Goal: Task Accomplishment & Management: Complete application form

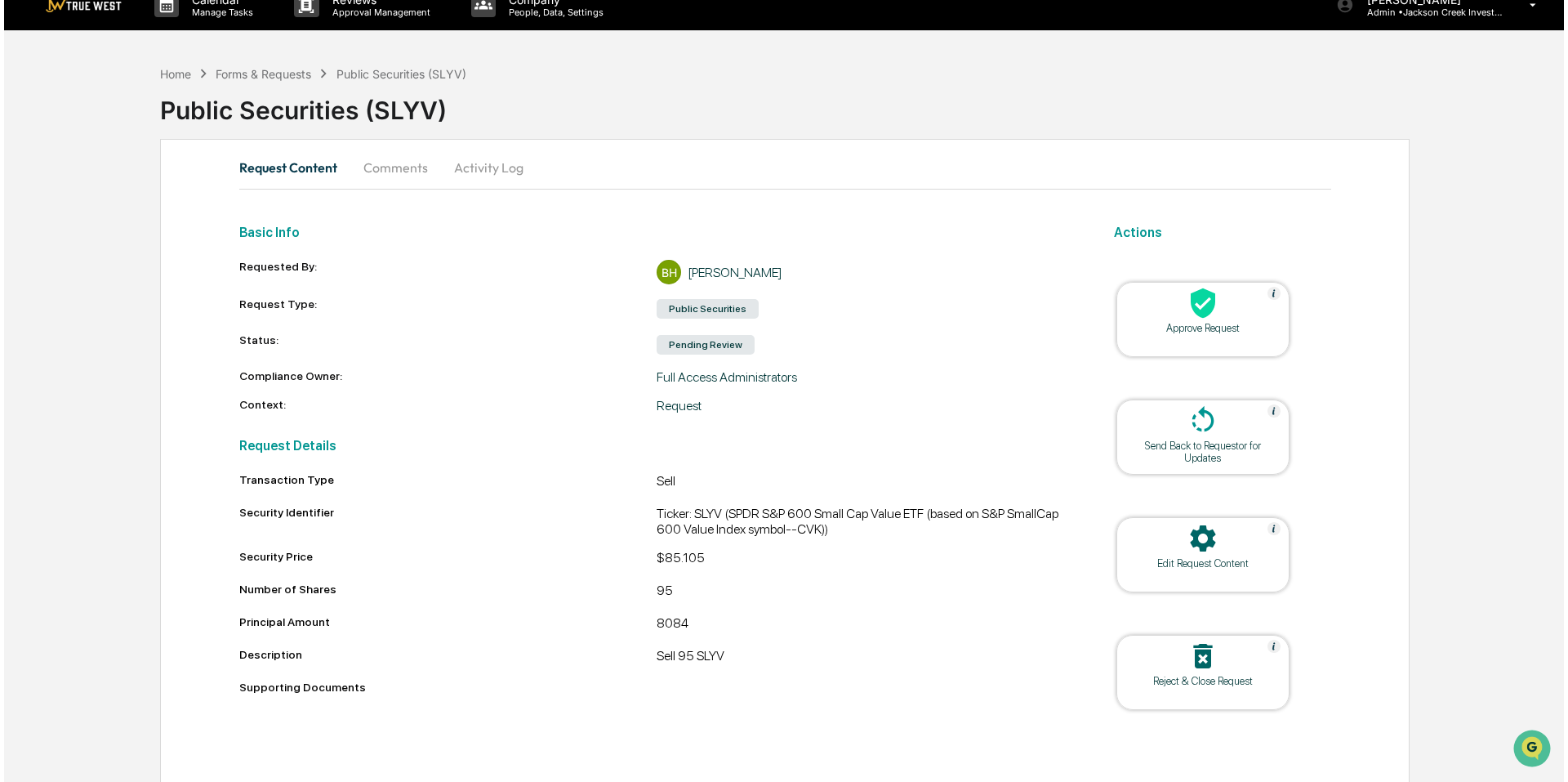
scroll to position [25, 0]
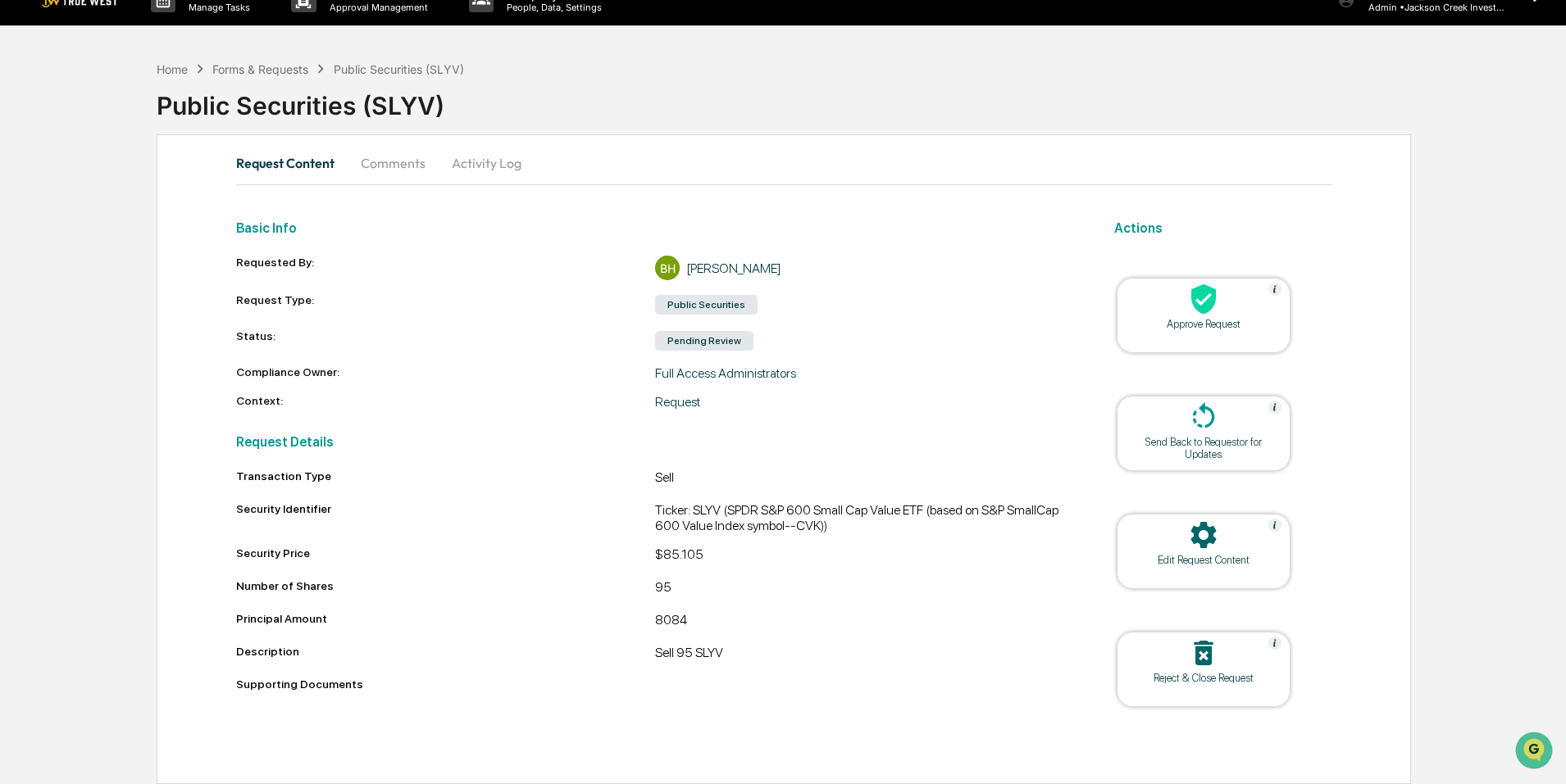
click at [1194, 304] on icon at bounding box center [1202, 299] width 24 height 30
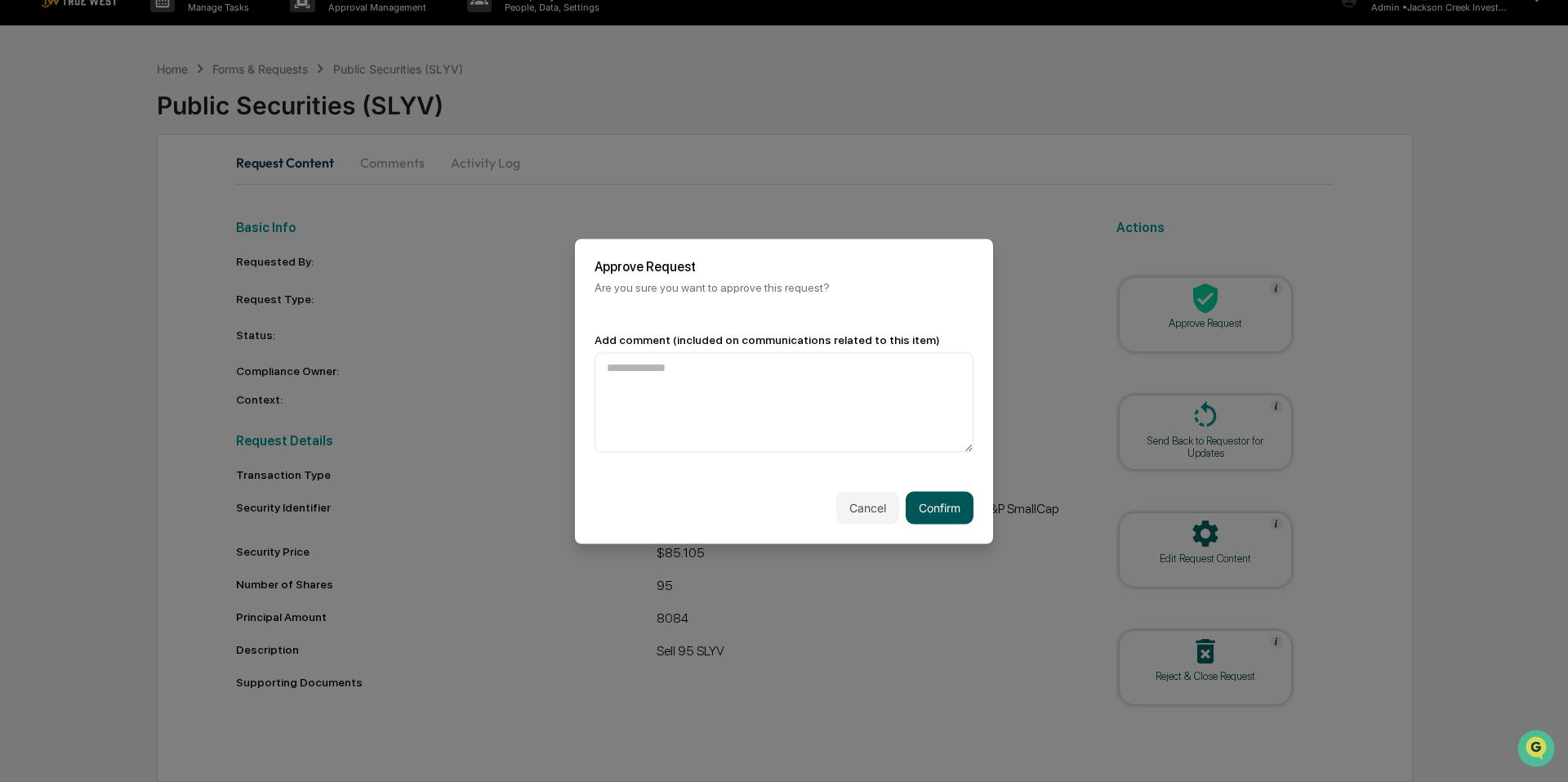
click at [936, 509] on button "Confirm" at bounding box center [939, 508] width 68 height 33
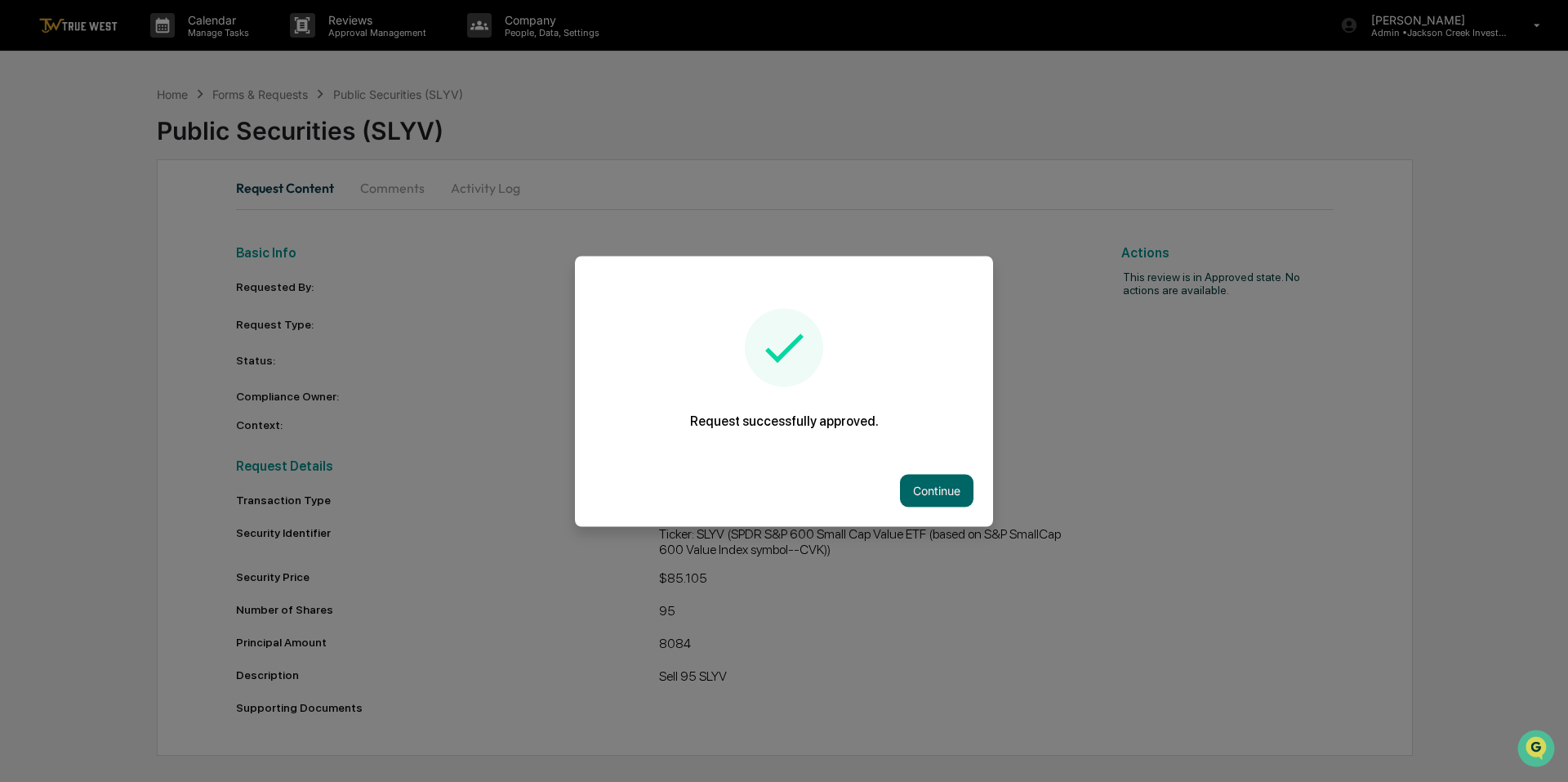
scroll to position [0, 0]
click at [937, 488] on button "Continue" at bounding box center [936, 491] width 73 height 33
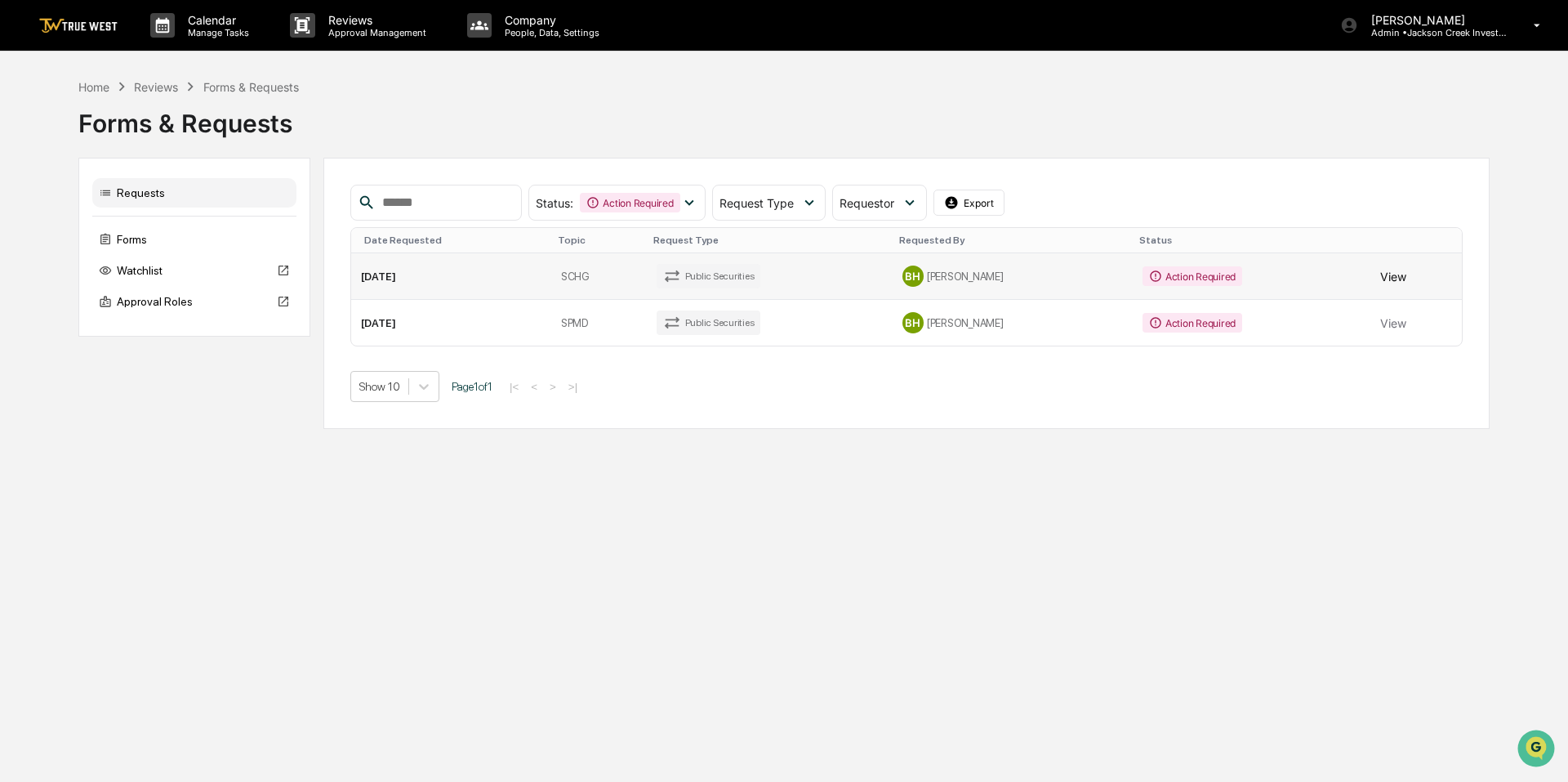
click at [1390, 270] on button "View" at bounding box center [1393, 276] width 26 height 33
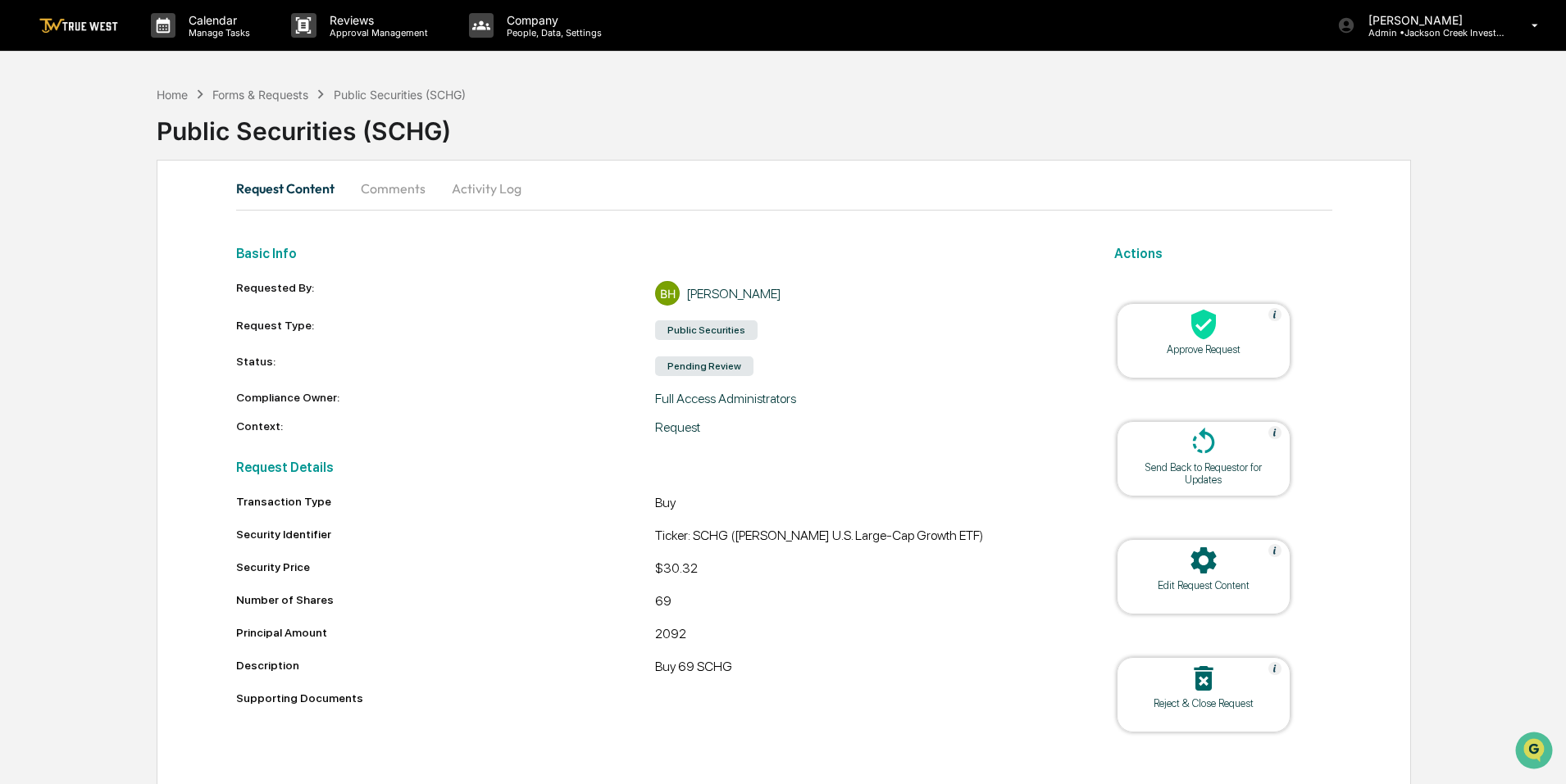
click at [1213, 324] on icon at bounding box center [1202, 324] width 24 height 30
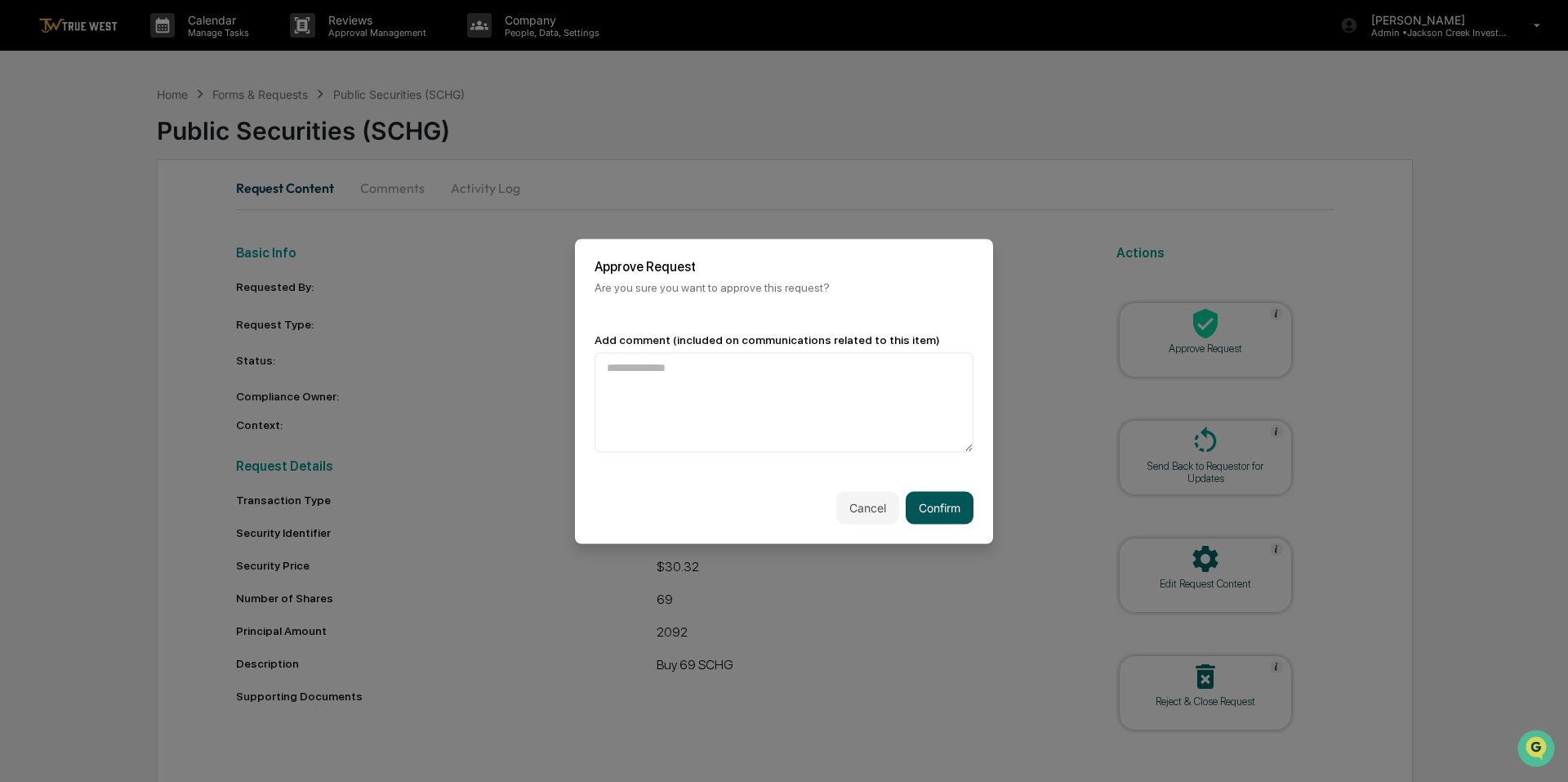
click at [952, 498] on button "Confirm" at bounding box center [939, 508] width 68 height 33
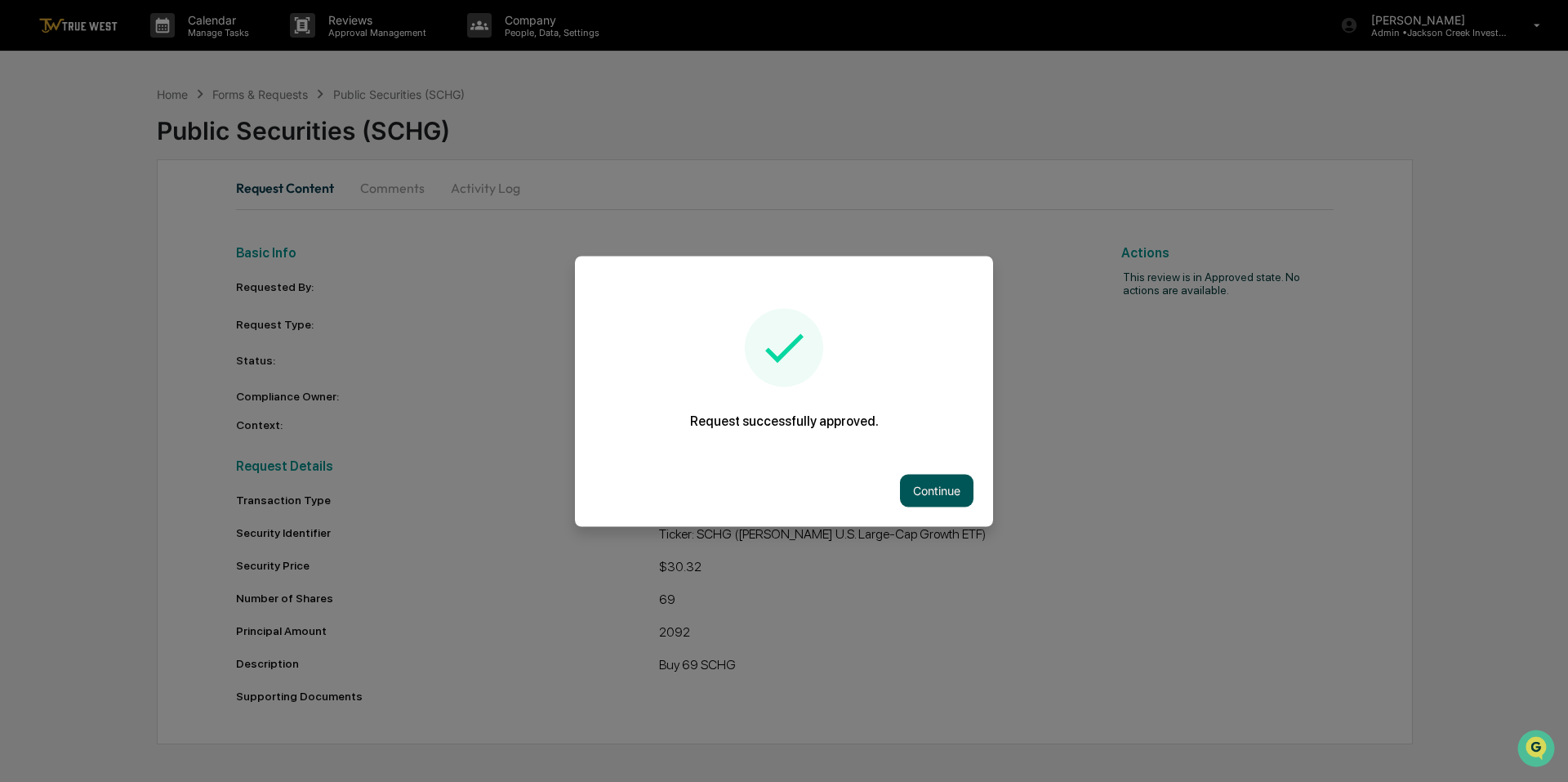
click at [942, 496] on button "Continue" at bounding box center [936, 491] width 73 height 33
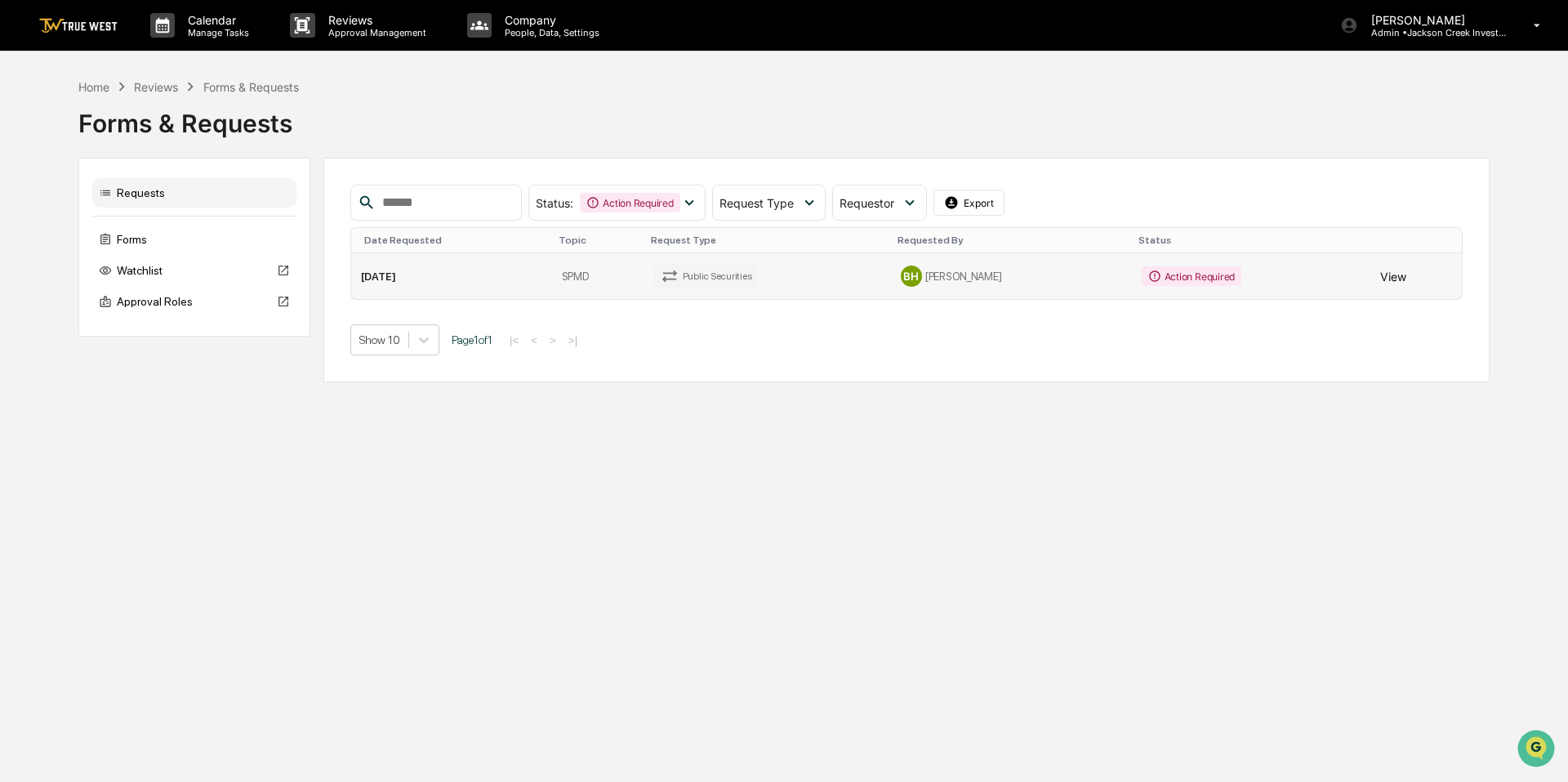
click at [1382, 272] on button "View" at bounding box center [1393, 276] width 26 height 33
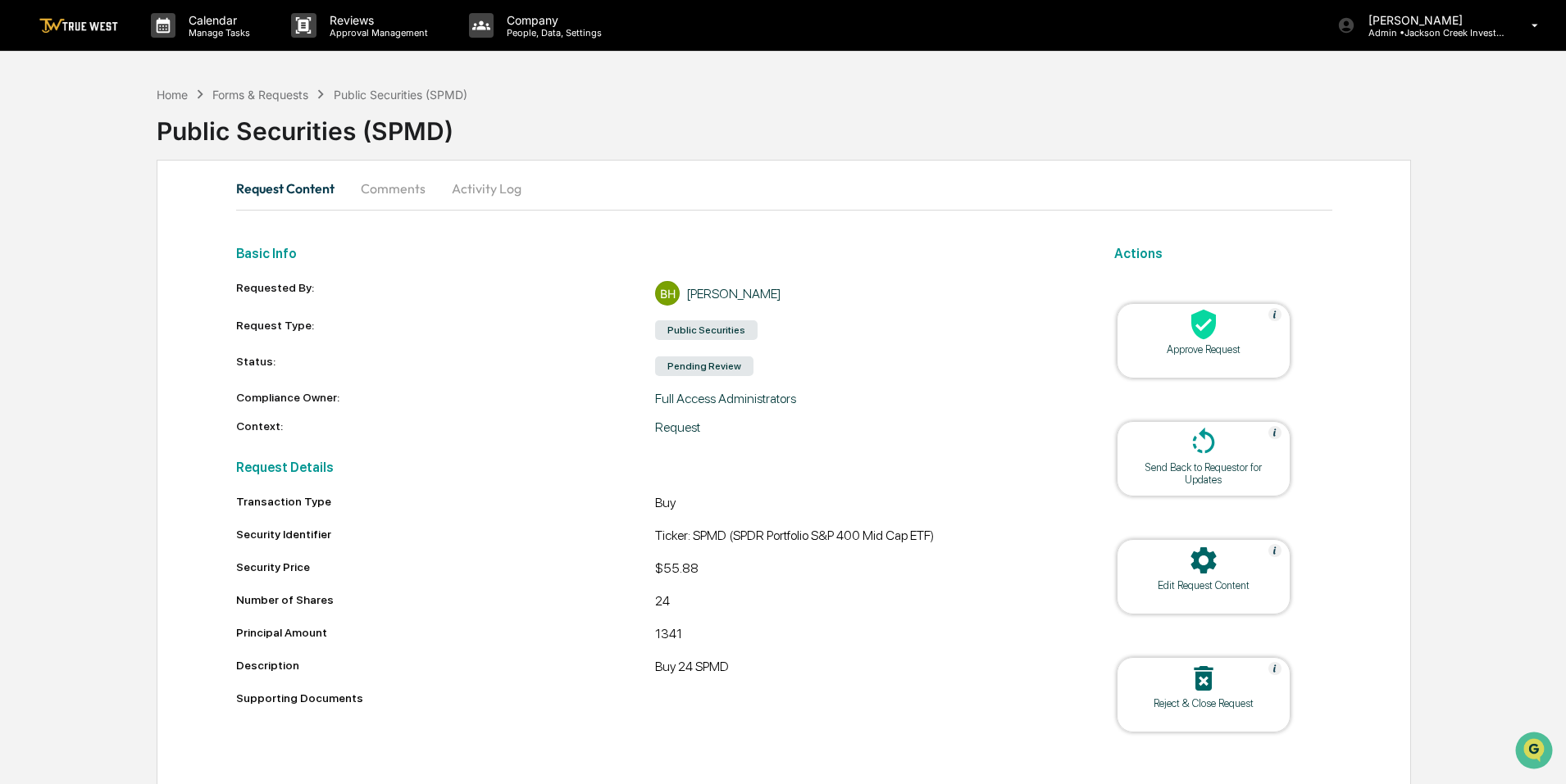
click at [1203, 327] on icon at bounding box center [1203, 324] width 33 height 33
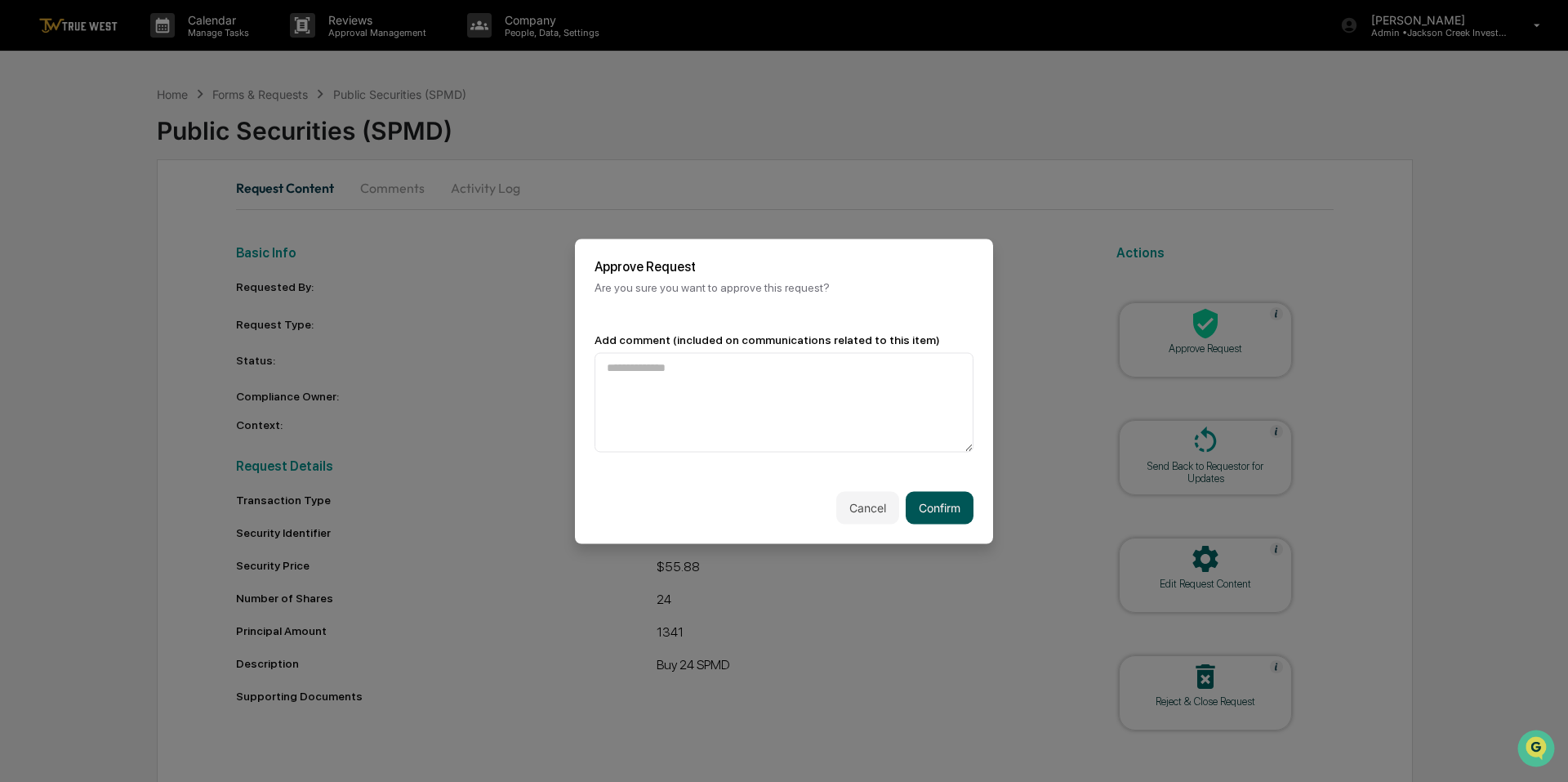
click at [936, 505] on button "Confirm" at bounding box center [939, 508] width 68 height 33
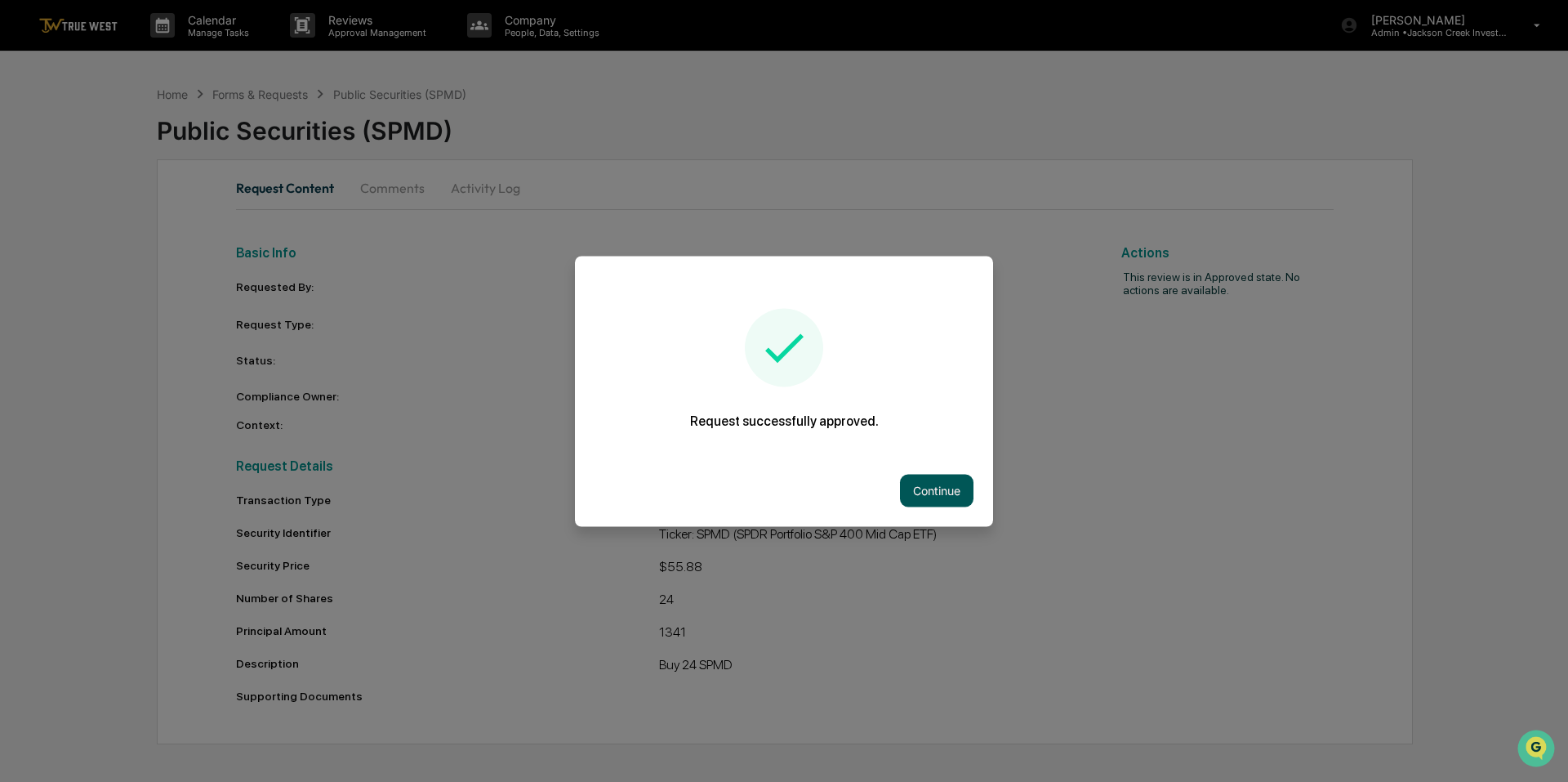
click at [937, 496] on button "Continue" at bounding box center [936, 491] width 73 height 33
